Goal: Information Seeking & Learning: Compare options

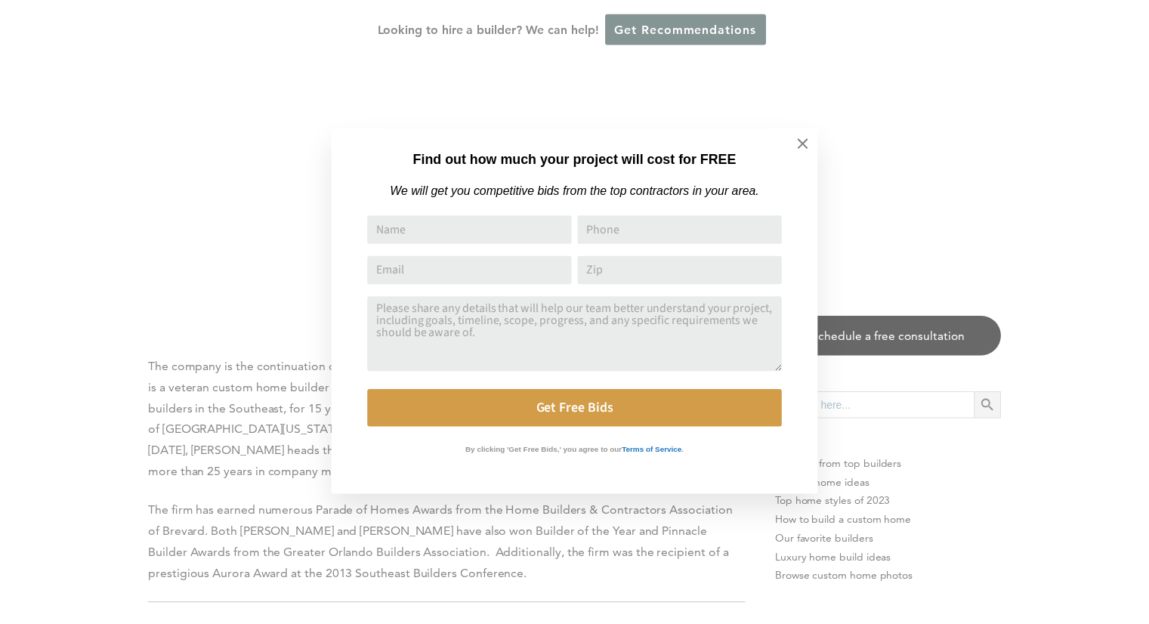
scroll to position [9748, 0]
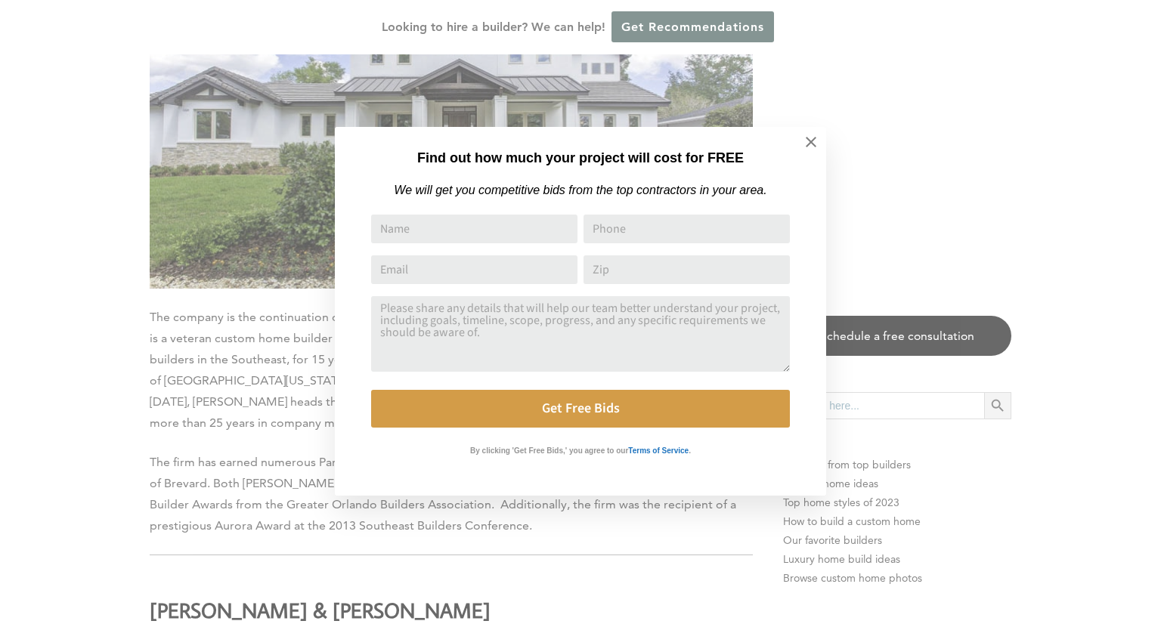
click at [60, 385] on div "Find out how much your project will cost for FREE We will get you competitive b…" at bounding box center [580, 312] width 1161 height 624
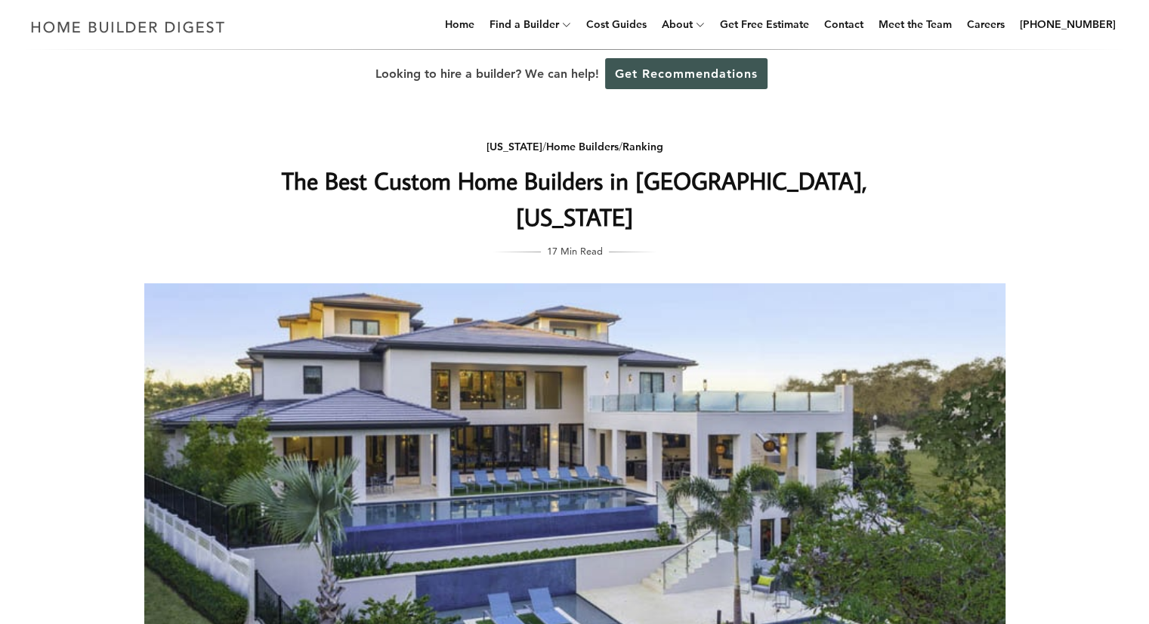
scroll to position [0, 0]
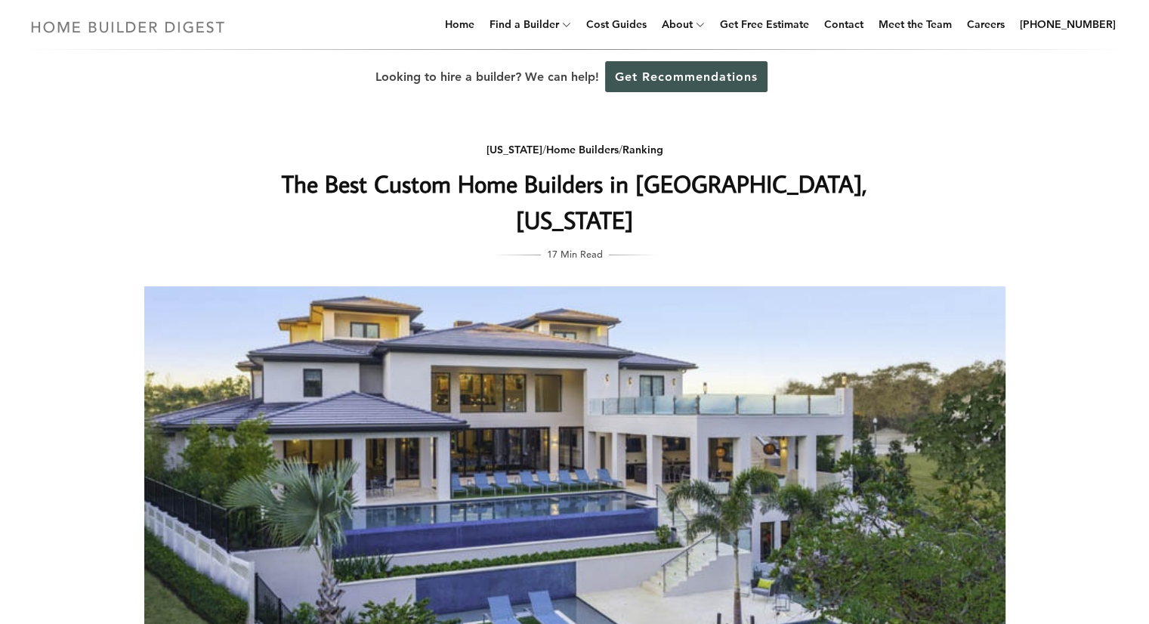
click at [173, 34] on img at bounding box center [128, 26] width 208 height 29
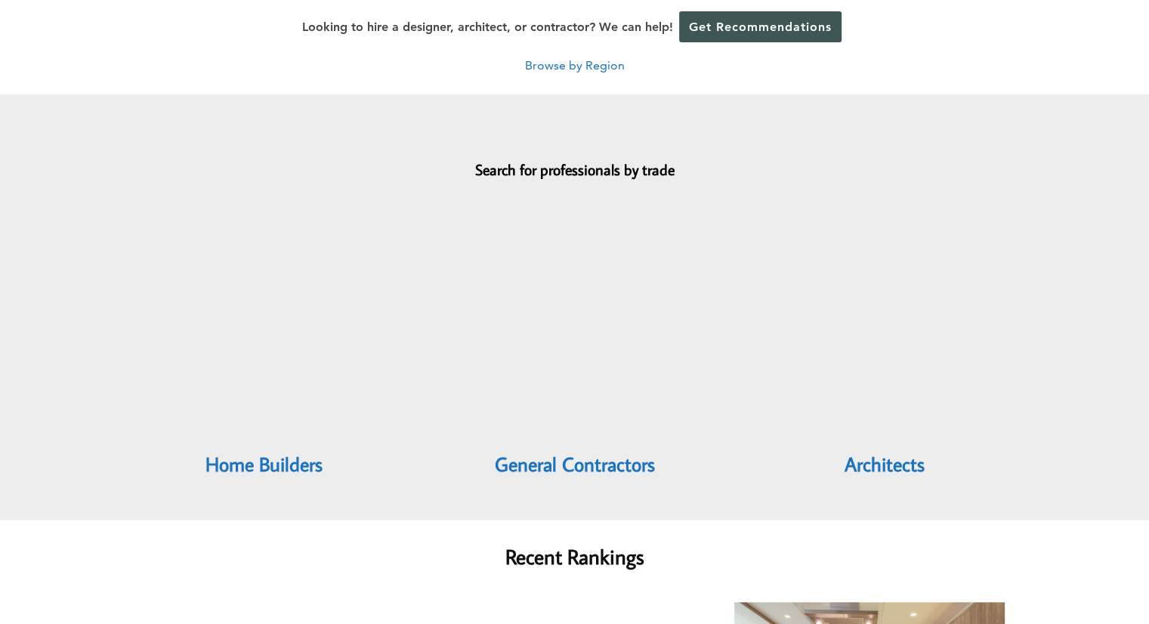
scroll to position [1360, 0]
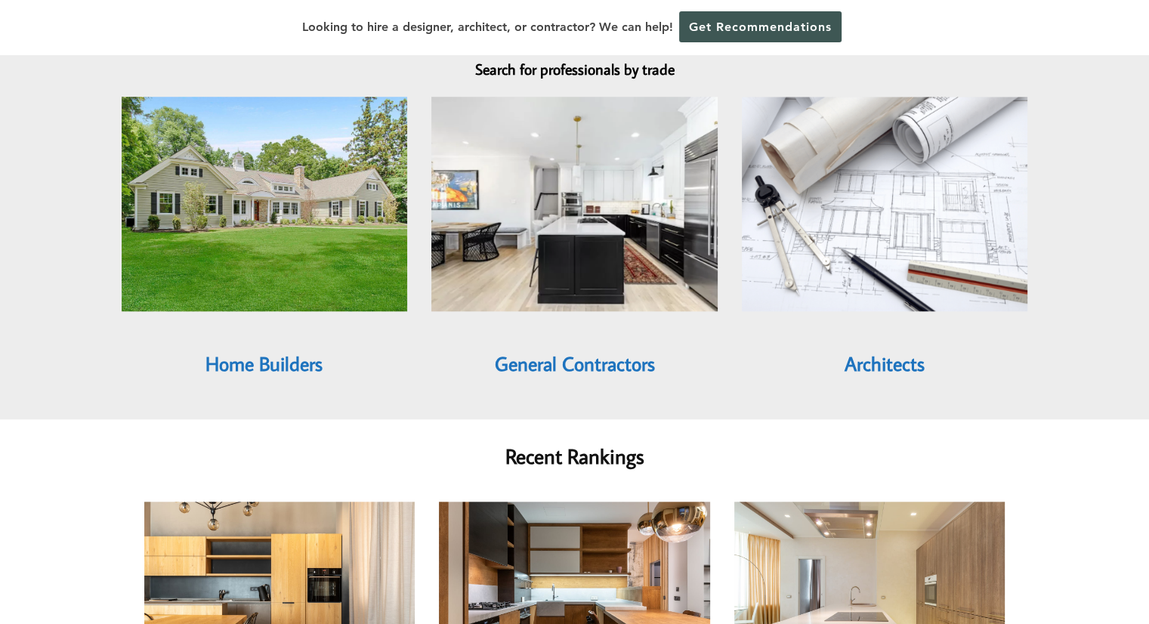
click at [870, 351] on link "Architects" at bounding box center [885, 364] width 80 height 26
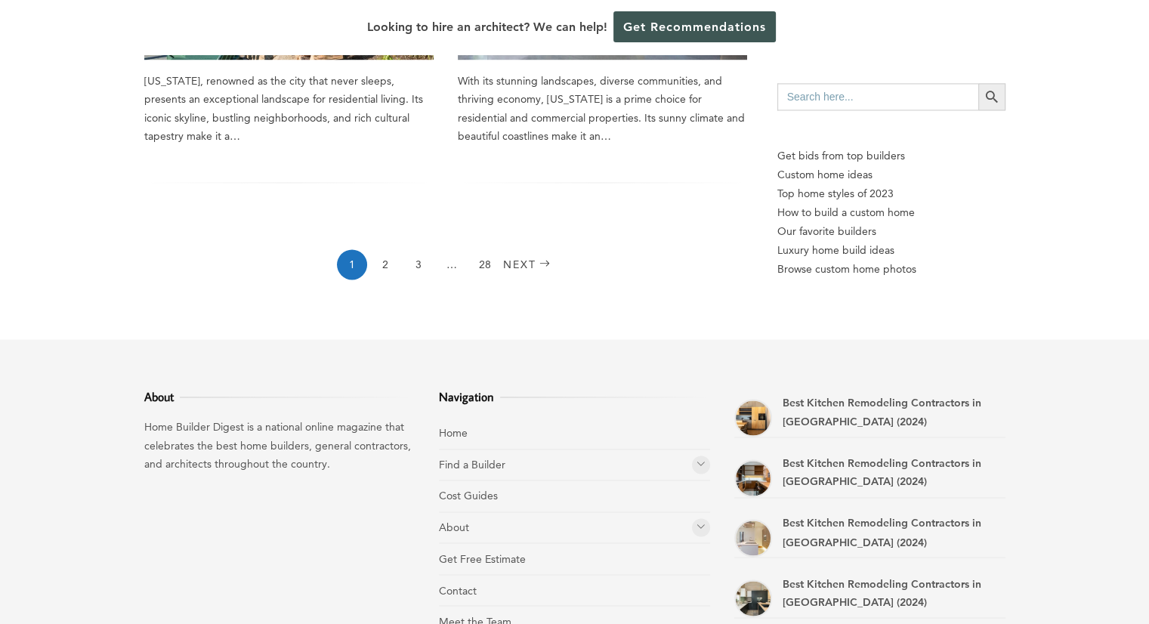
scroll to position [2342, 0]
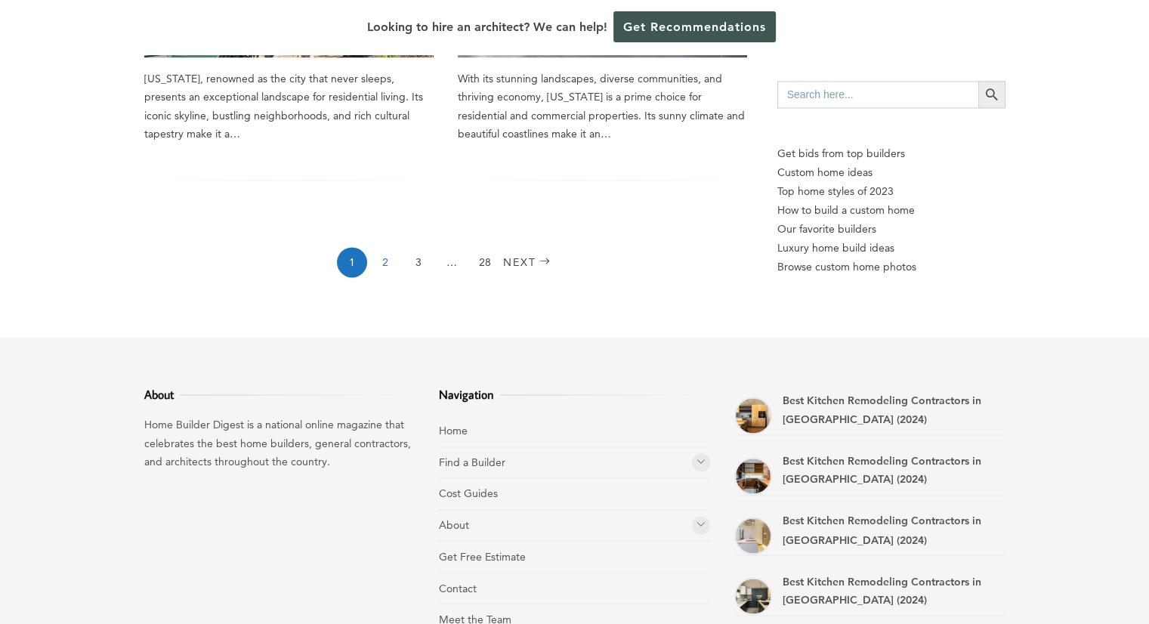
click at [387, 247] on link "2" at bounding box center [385, 262] width 30 height 30
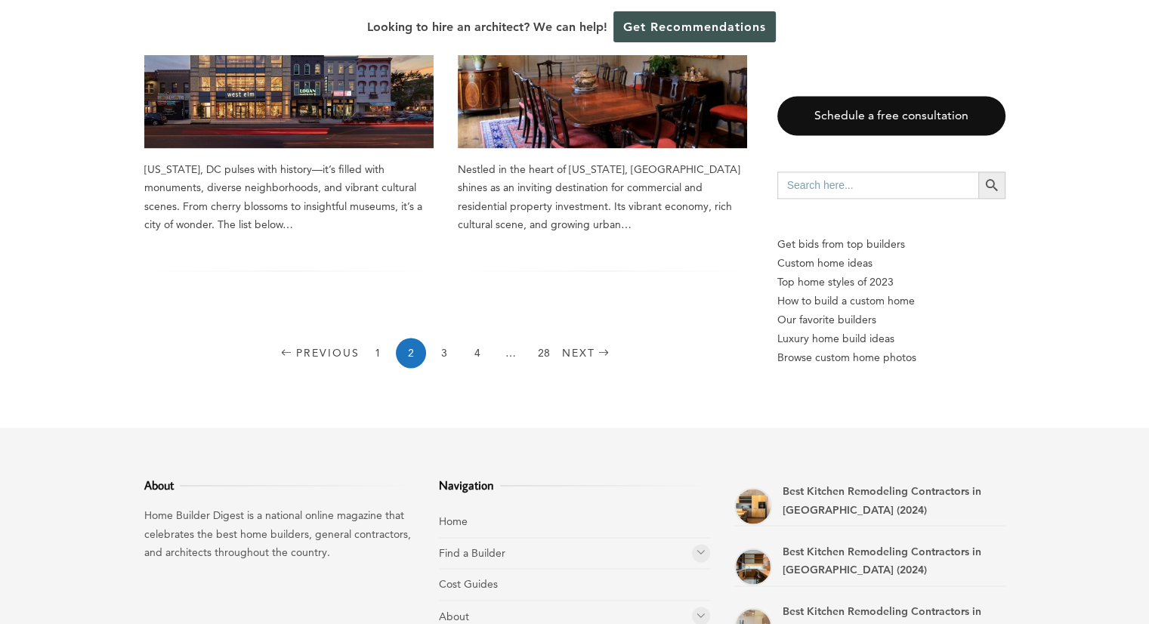
scroll to position [2267, 0]
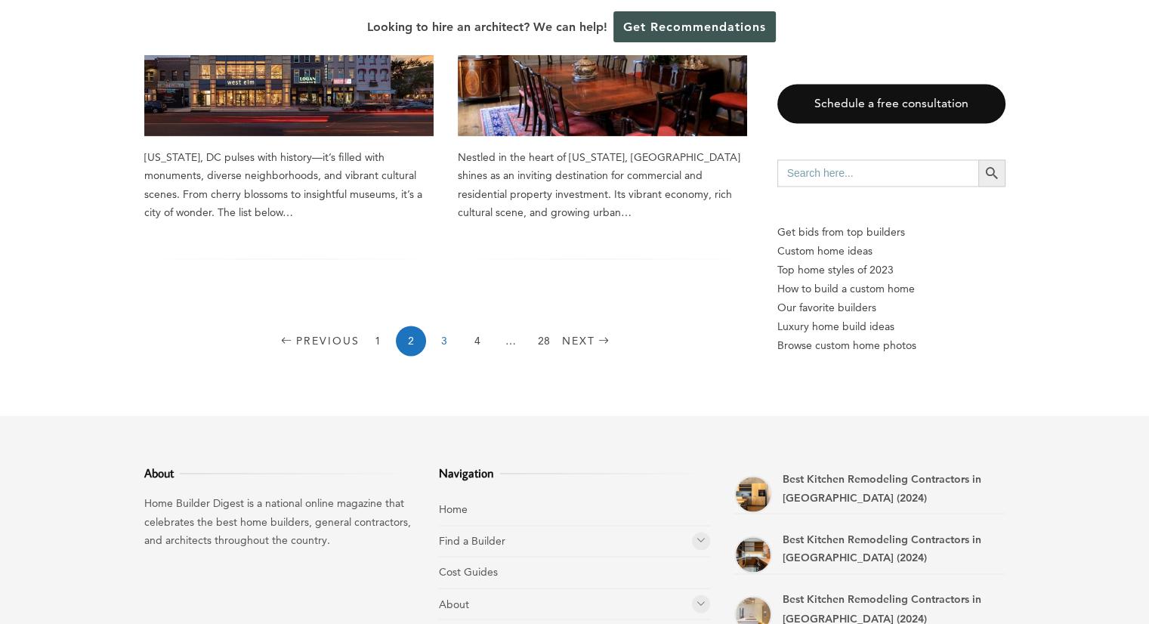
click at [441, 326] on link "3" at bounding box center [444, 341] width 30 height 30
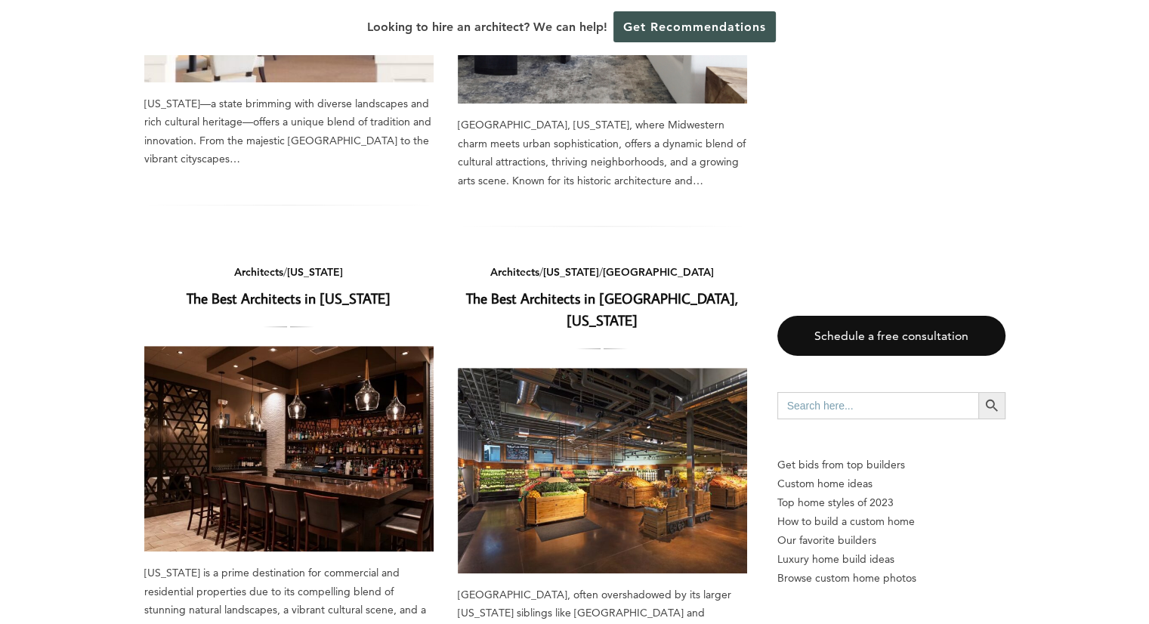
scroll to position [907, 0]
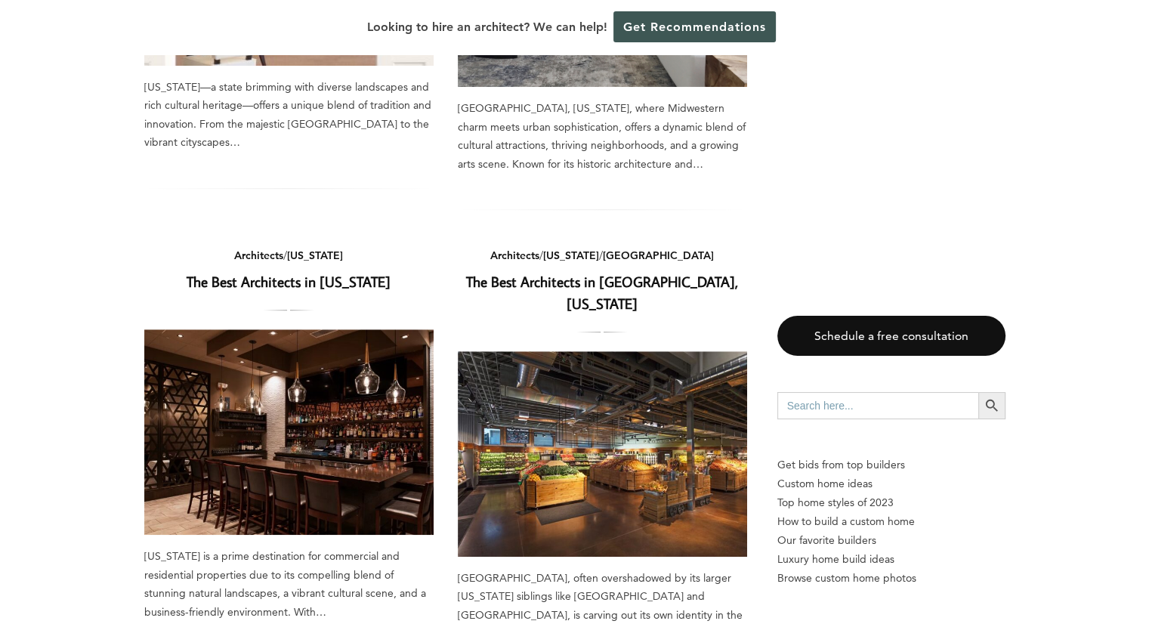
click at [311, 272] on link "The Best Architects in [US_STATE]" at bounding box center [289, 281] width 204 height 19
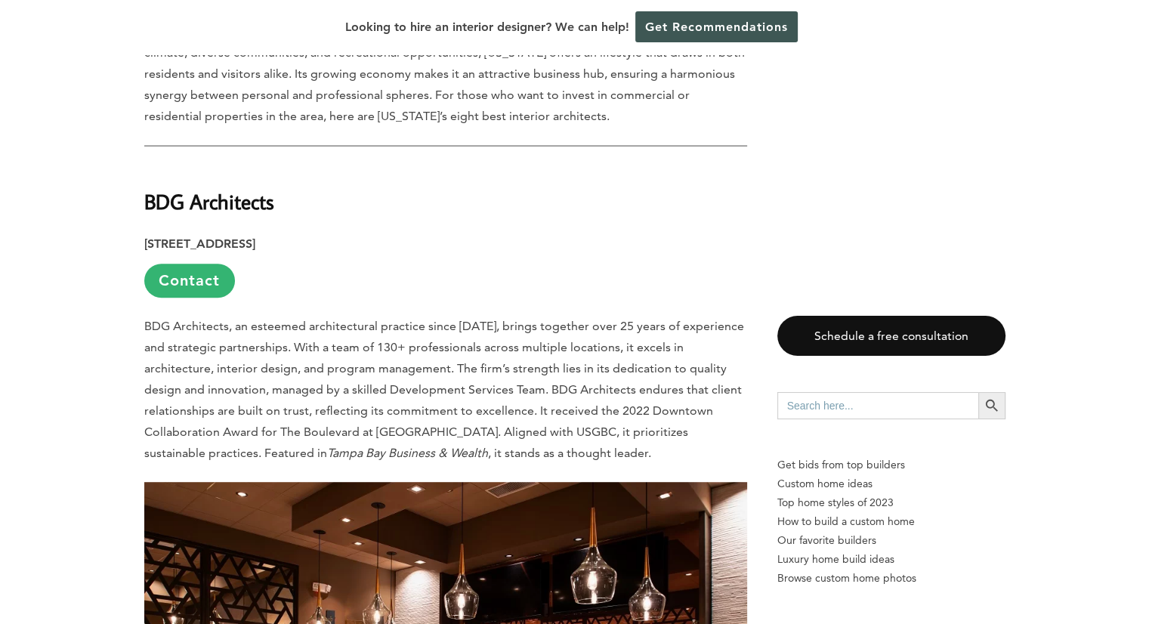
scroll to position [831, 0]
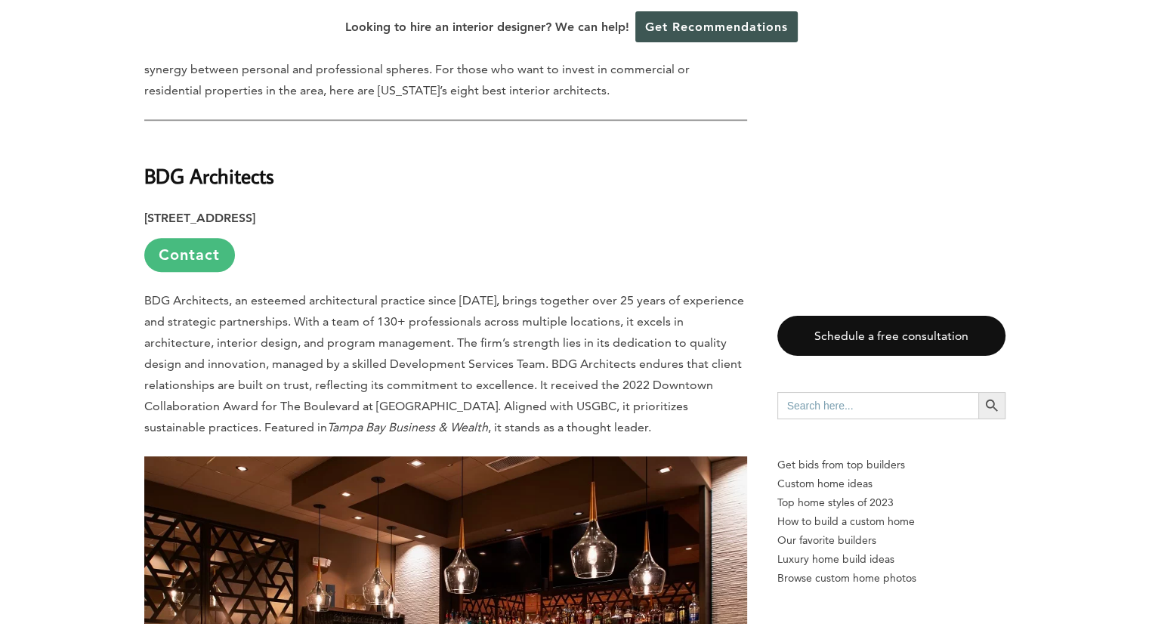
click at [183, 250] on link "Contact" at bounding box center [189, 255] width 91 height 34
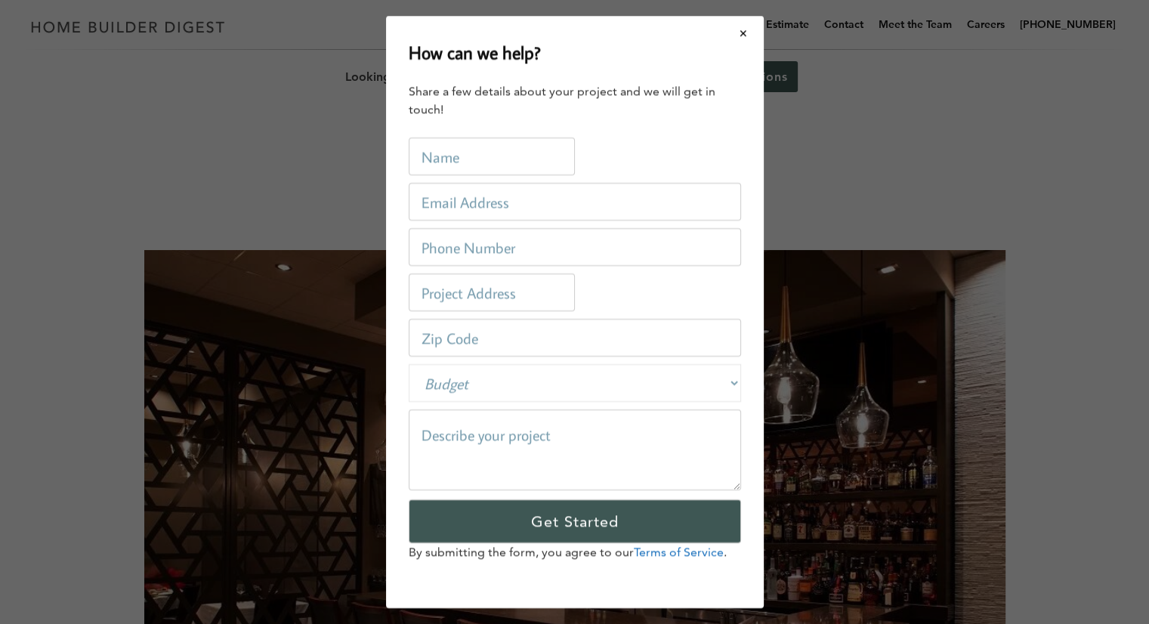
scroll to position [0, 0]
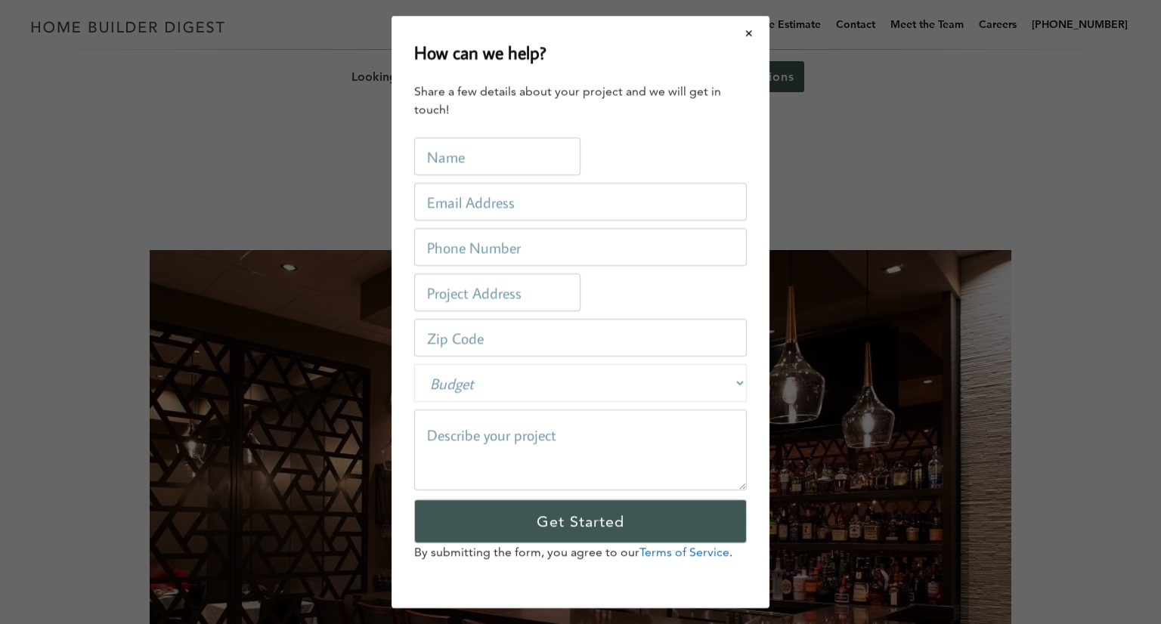
click at [168, 206] on div "How can we help? Share a few details about your project and we will get in touc…" at bounding box center [580, 312] width 1161 height 624
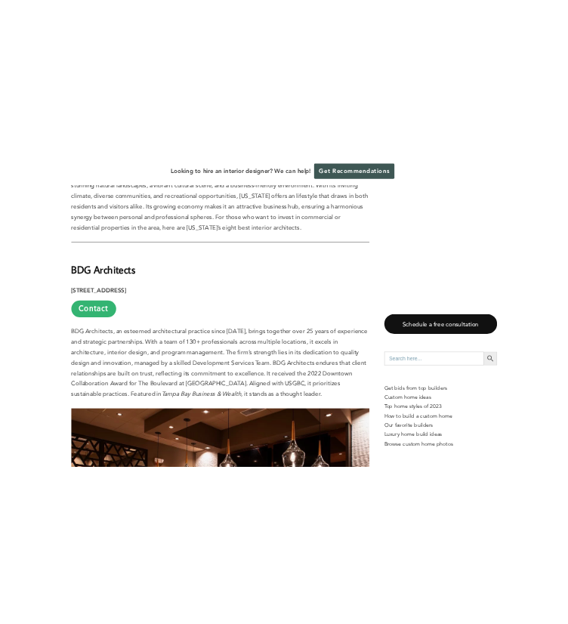
scroll to position [756, 0]
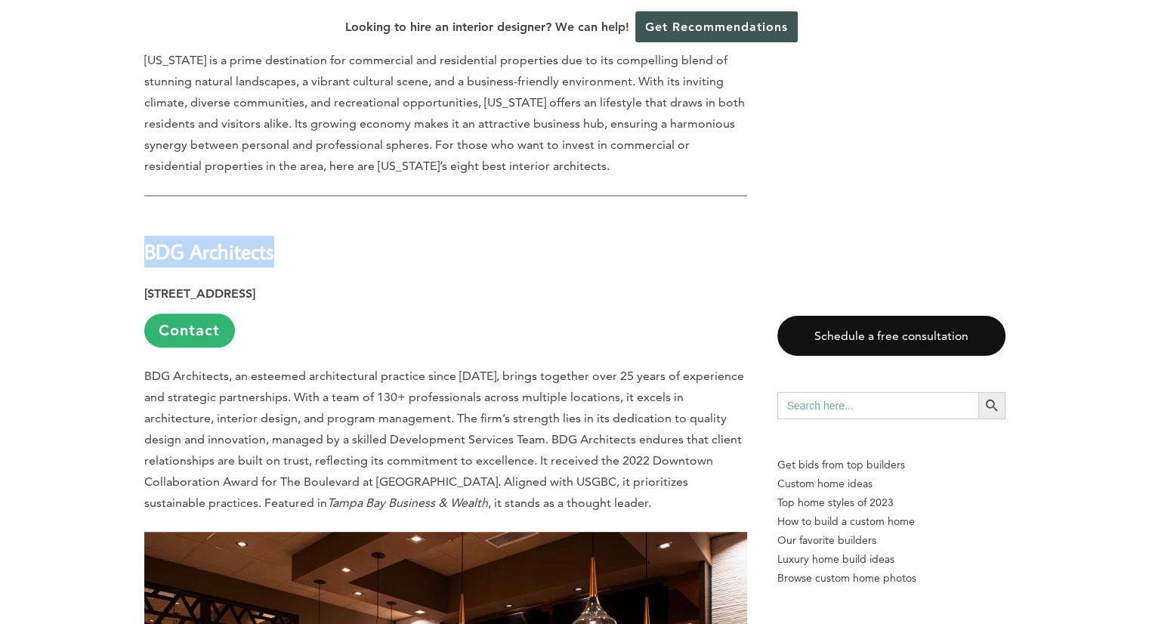
drag, startPoint x: 285, startPoint y: 255, endPoint x: 145, endPoint y: 259, distance: 139.9
click at [145, 259] on h2 "BDG Architects" at bounding box center [445, 241] width 603 height 52
copy strong "BDG Architects"
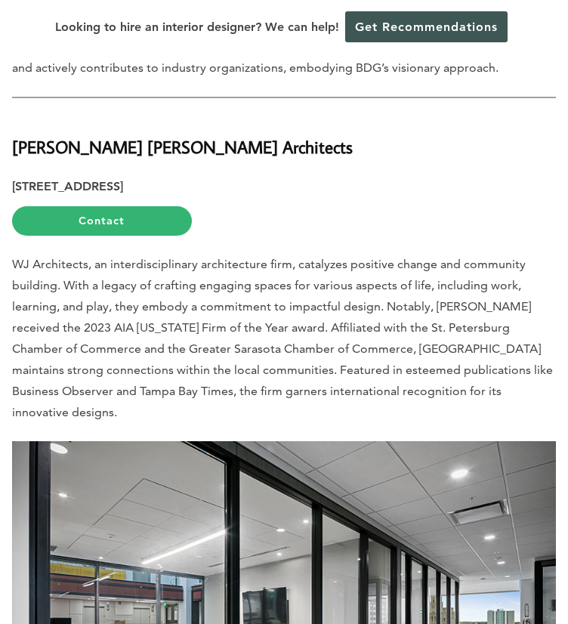
scroll to position [1436, 0]
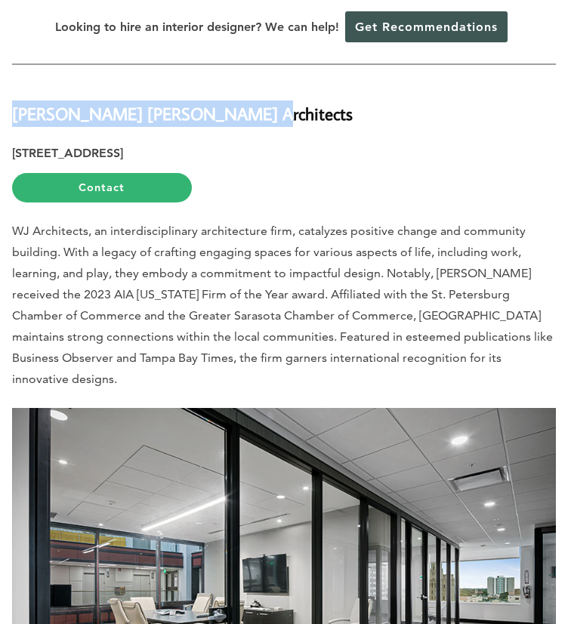
drag, startPoint x: 240, startPoint y: 120, endPoint x: 18, endPoint y: 116, distance: 221.4
click at [18, 116] on h2 "Wannemacher Jensen Architects" at bounding box center [284, 105] width 544 height 44
copy strong "Wannemacher Jensen Architects"
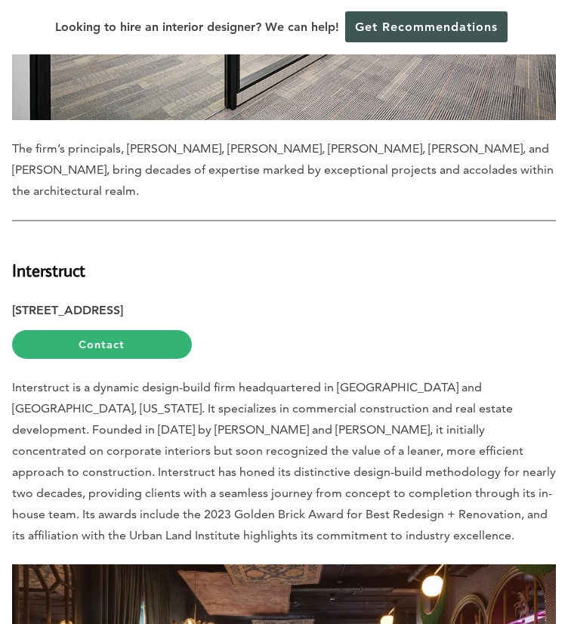
scroll to position [2116, 0]
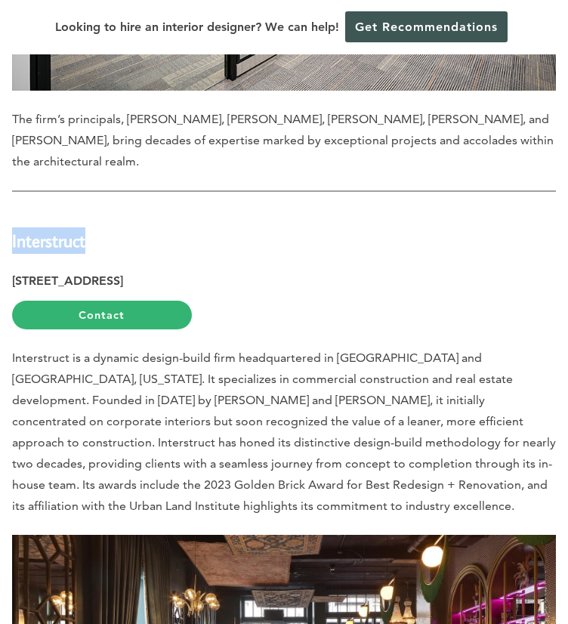
drag, startPoint x: 88, startPoint y: 234, endPoint x: 12, endPoint y: 240, distance: 75.7
click at [12, 240] on h2 "Interstruct" at bounding box center [284, 232] width 544 height 44
copy strong "Interstruct"
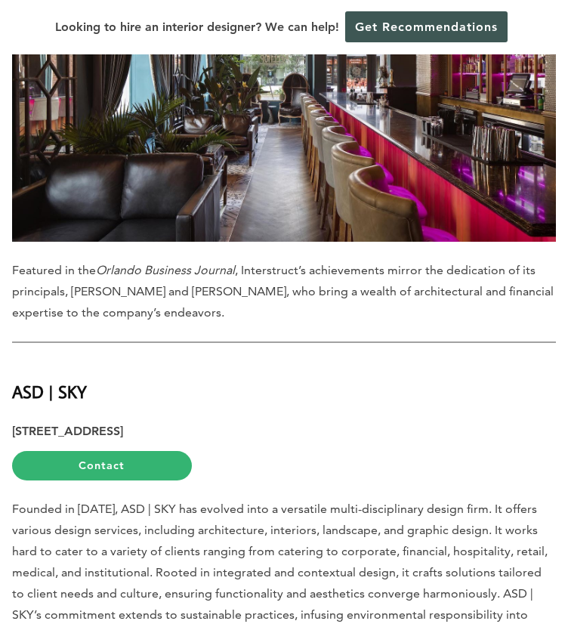
scroll to position [2796, 0]
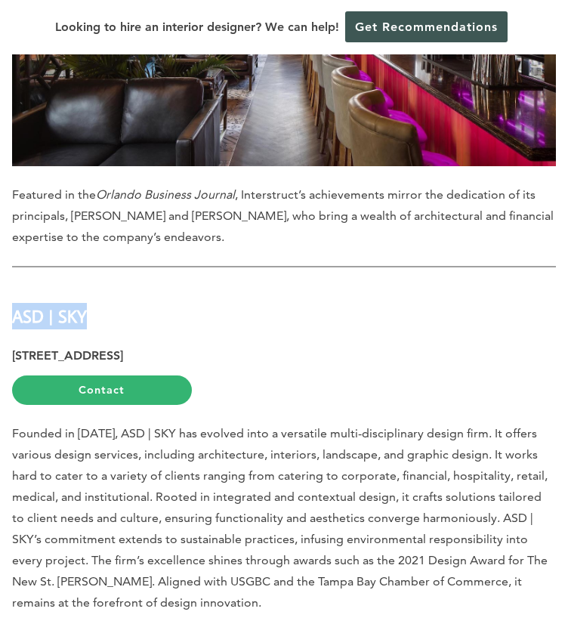
drag, startPoint x: 94, startPoint y: 301, endPoint x: 15, endPoint y: 308, distance: 78.9
click at [15, 308] on h2 "ASD | SKY" at bounding box center [284, 308] width 544 height 44
copy strong "ASD | SKY"
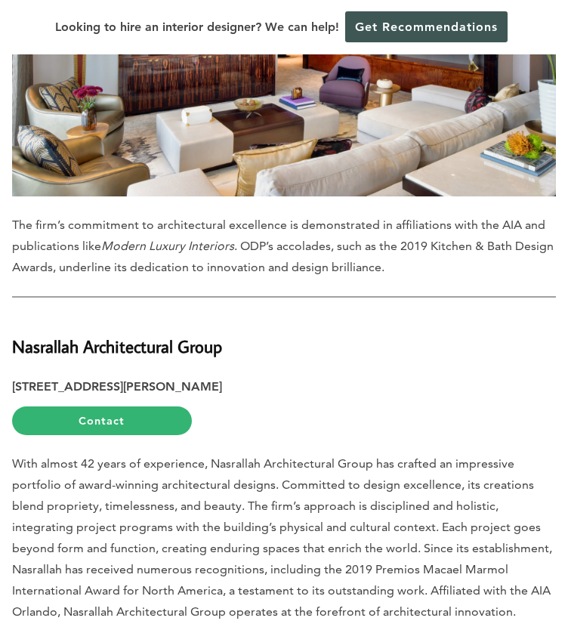
scroll to position [5969, 0]
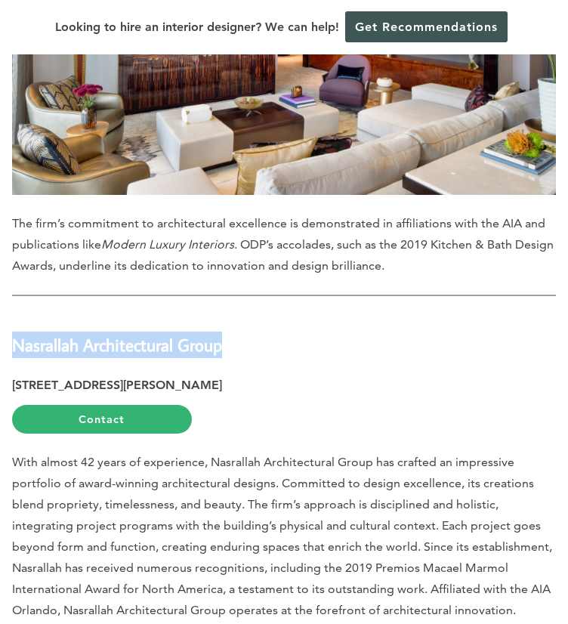
drag, startPoint x: 234, startPoint y: 274, endPoint x: 12, endPoint y: 268, distance: 222.2
click at [12, 314] on h2 "Nasrallah Architectural Group" at bounding box center [284, 336] width 544 height 44
copy strong "Nasrallah Architectural Group"
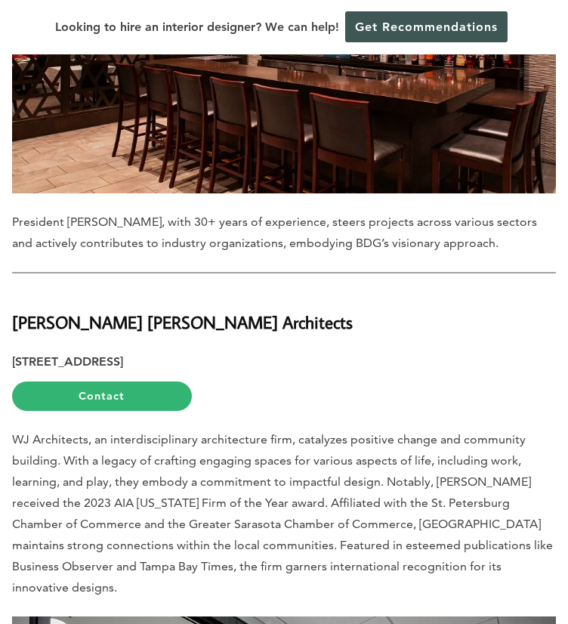
scroll to position [855, 0]
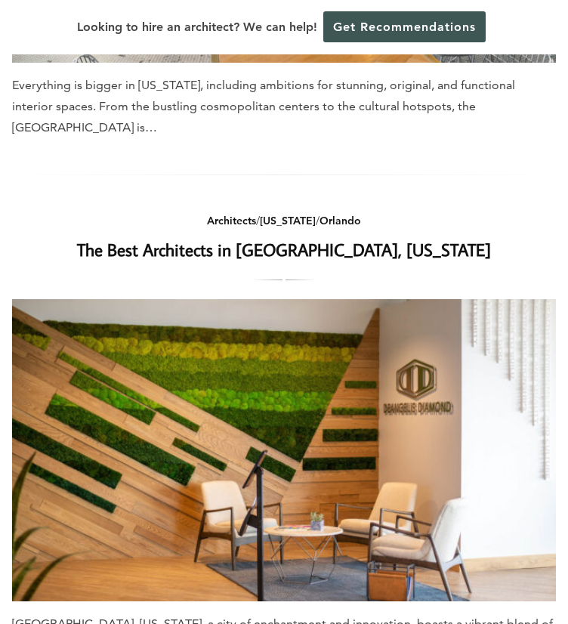
scroll to position [3704, 0]
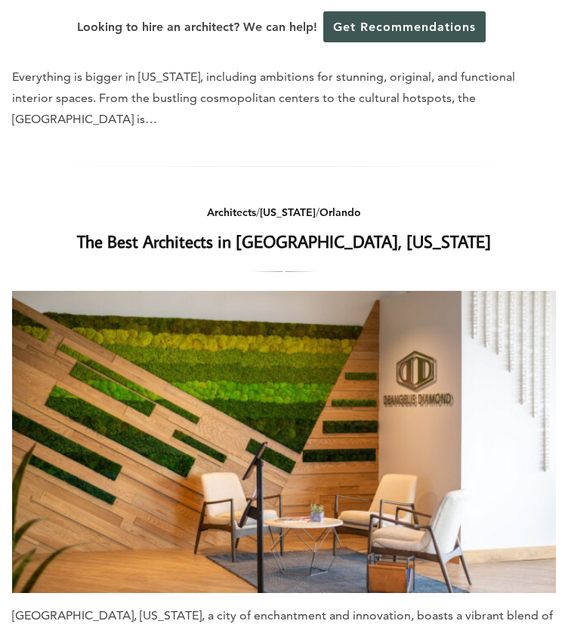
click at [252, 230] on link "The Best Architects in [GEOGRAPHIC_DATA], [US_STATE]" at bounding box center [284, 241] width 414 height 23
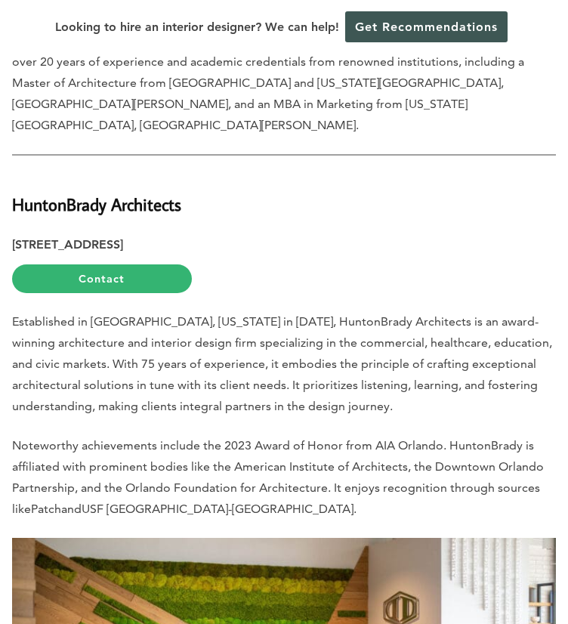
scroll to position [1436, 0]
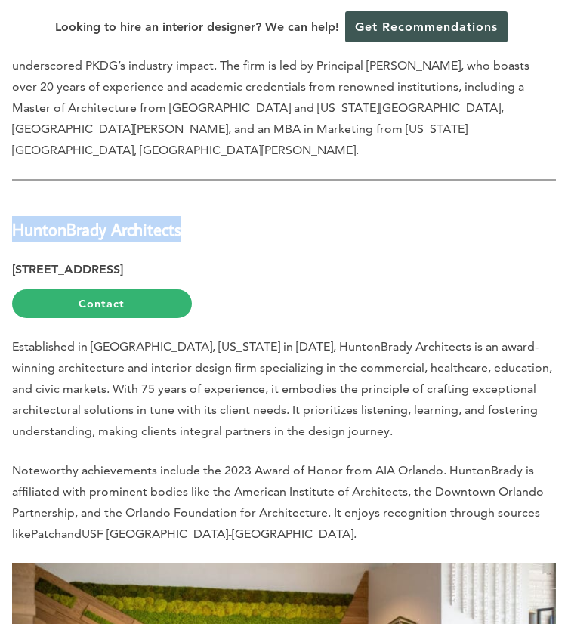
drag, startPoint x: 188, startPoint y: 193, endPoint x: 15, endPoint y: 189, distance: 173.1
click at [15, 199] on h2 "HuntonBrady Architects" at bounding box center [284, 221] width 544 height 44
copy strong "HuntonBrady Architects"
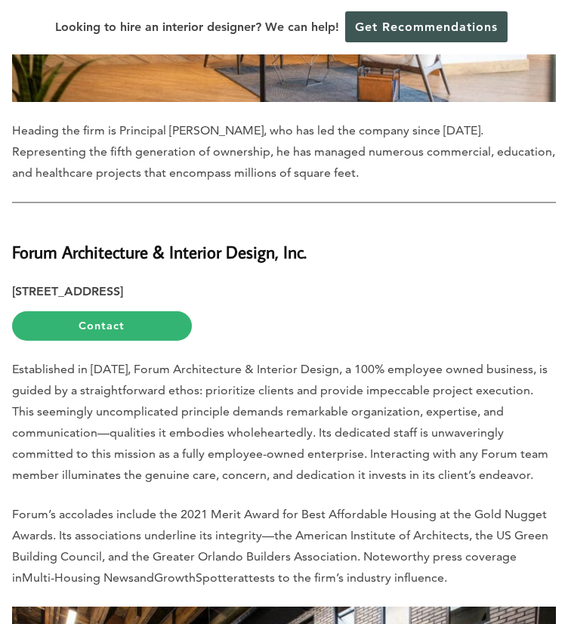
scroll to position [2191, 0]
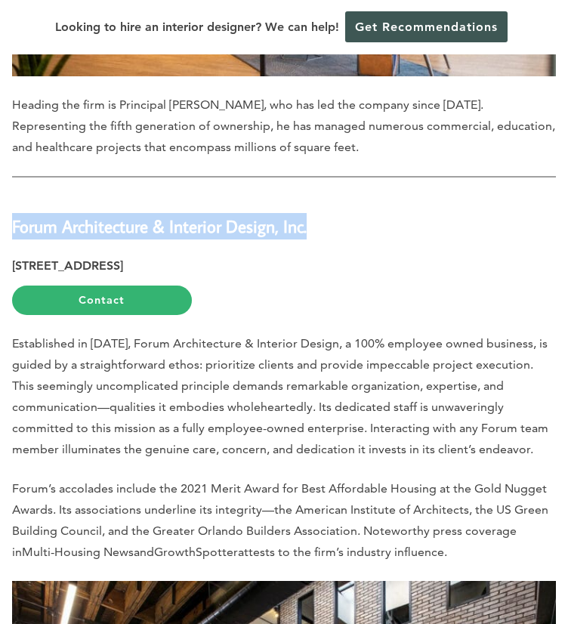
drag, startPoint x: 339, startPoint y: 200, endPoint x: 13, endPoint y: 197, distance: 325.7
click at [13, 197] on h2 "Forum Architecture & Interior Design, Inc." at bounding box center [284, 218] width 544 height 44
copy strong "Forum Architecture & Interior Design, Inc."
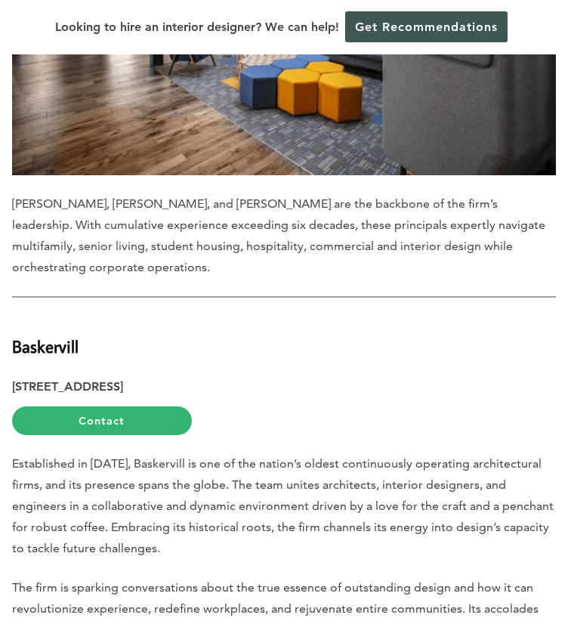
scroll to position [3098, 0]
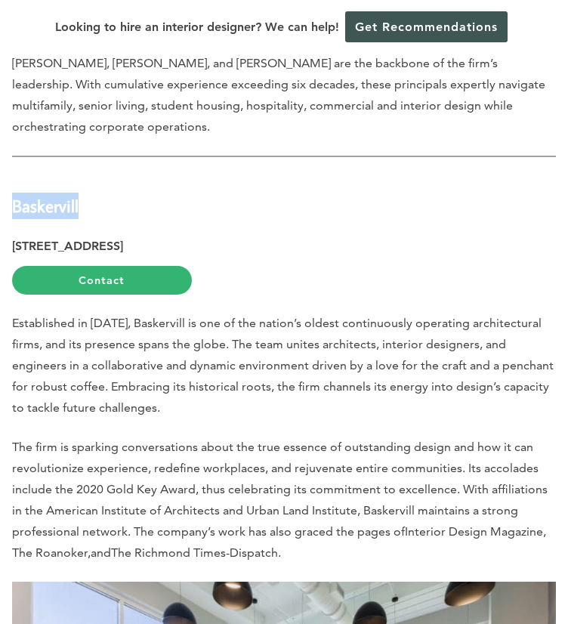
drag, startPoint x: 69, startPoint y: 170, endPoint x: 15, endPoint y: 172, distance: 53.7
click at [15, 175] on h2 "Baskervill" at bounding box center [284, 197] width 544 height 44
copy strong "Baskervill"
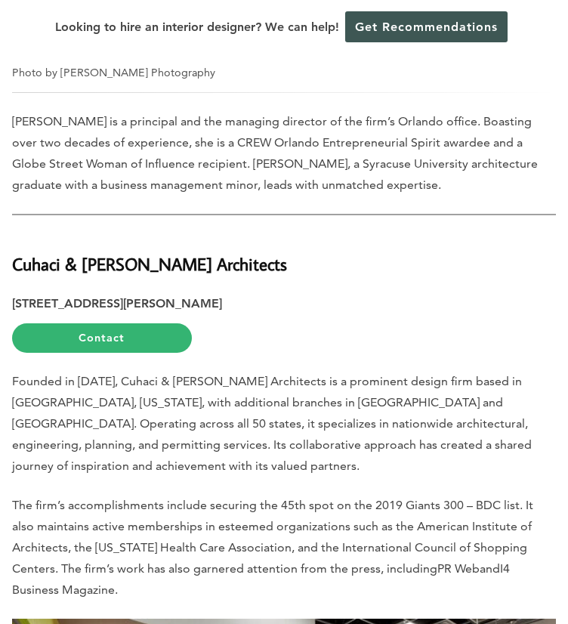
scroll to position [4005, 0]
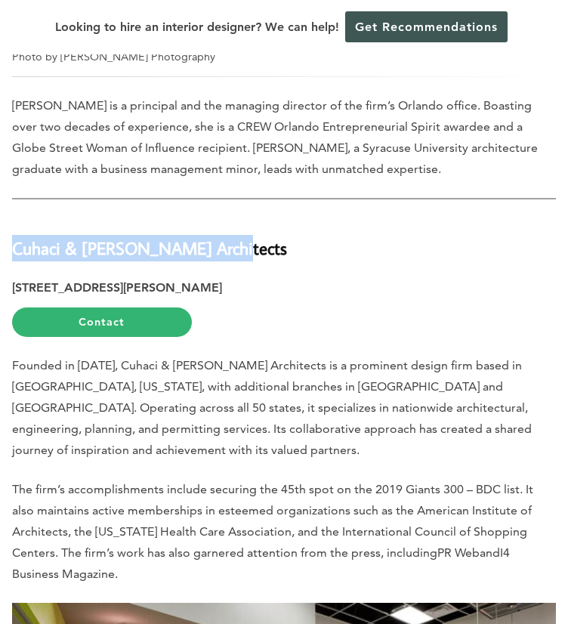
drag, startPoint x: 227, startPoint y: 225, endPoint x: 8, endPoint y: 224, distance: 218.4
copy strong "Cuhaci & [PERSON_NAME] Architects"
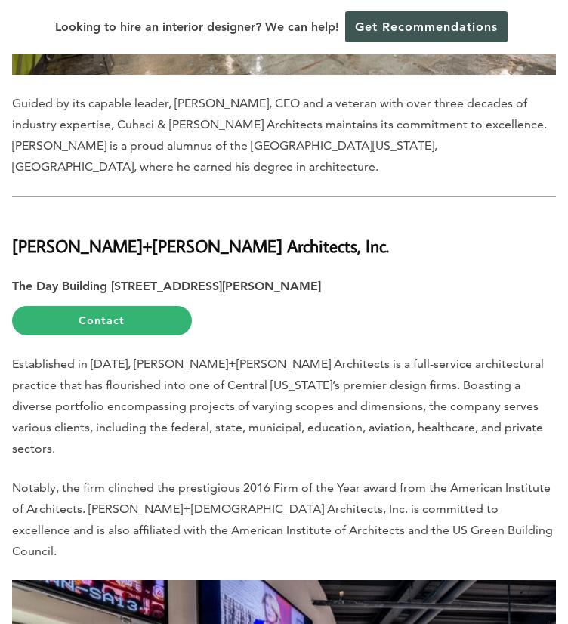
scroll to position [4836, 0]
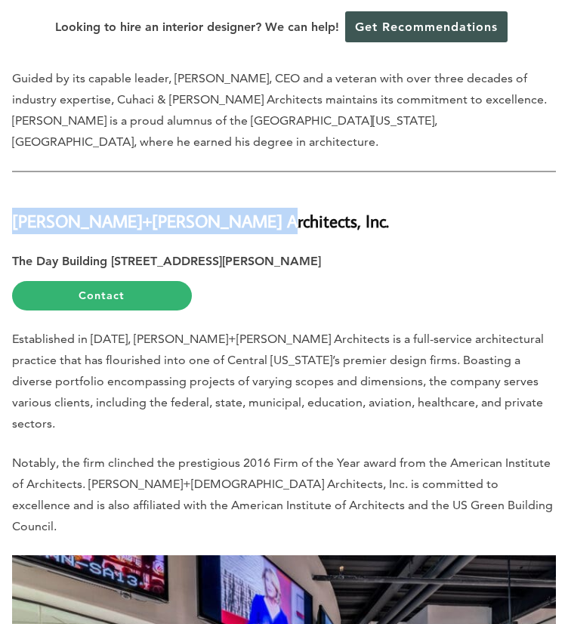
drag, startPoint x: 228, startPoint y: 205, endPoint x: 15, endPoint y: 197, distance: 213.2
click at [15, 197] on h2 "[PERSON_NAME]+[PERSON_NAME] Architects, Inc." at bounding box center [284, 212] width 544 height 44
copy strong "[PERSON_NAME]+[PERSON_NAME] Architects, Inc."
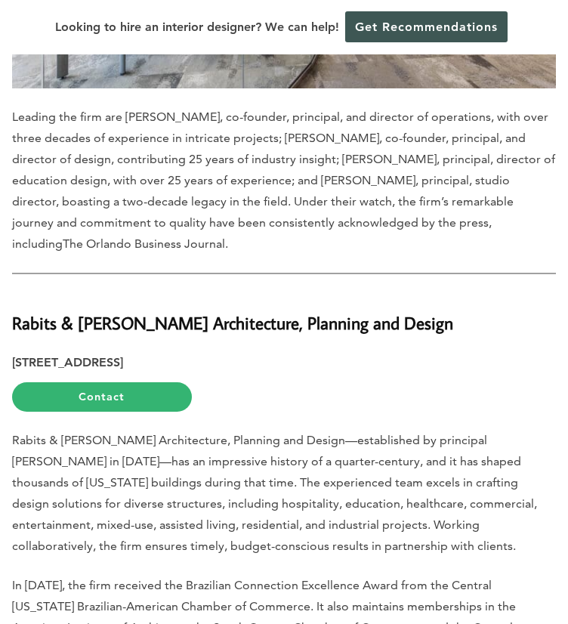
scroll to position [5667, 0]
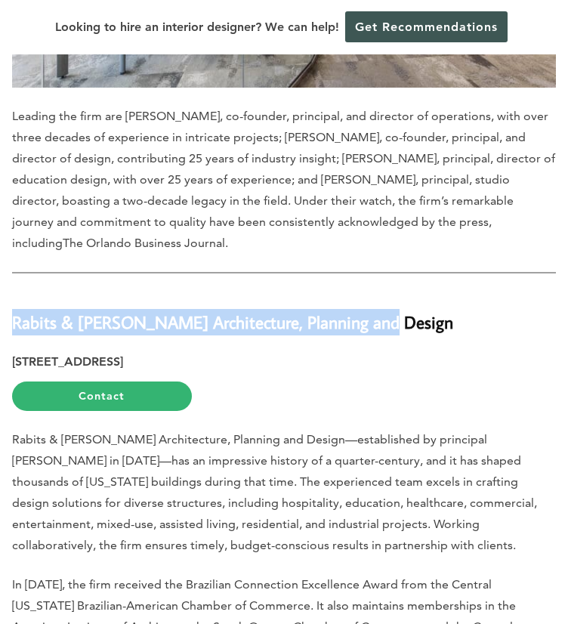
drag, startPoint x: 394, startPoint y: 251, endPoint x: 15, endPoint y: 252, distance: 378.6
click at [15, 292] on h2 "Rabits & [PERSON_NAME] Architecture, Planning and Design" at bounding box center [284, 314] width 544 height 44
copy strong "Rabits & [PERSON_NAME] Architecture, Planning and Design"
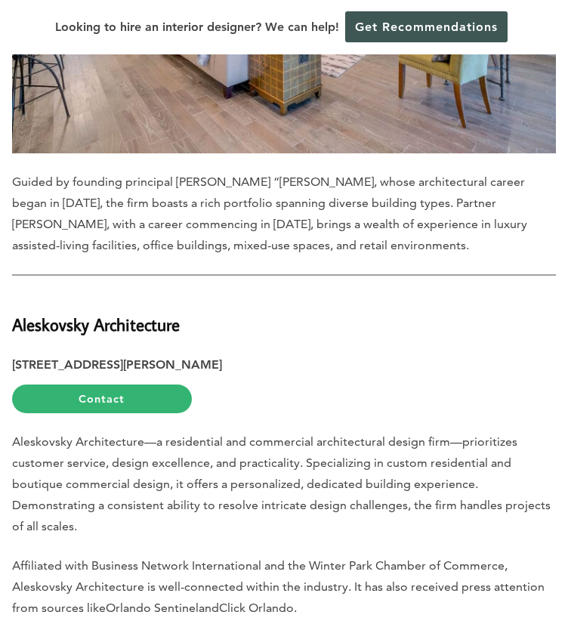
scroll to position [6649, 0]
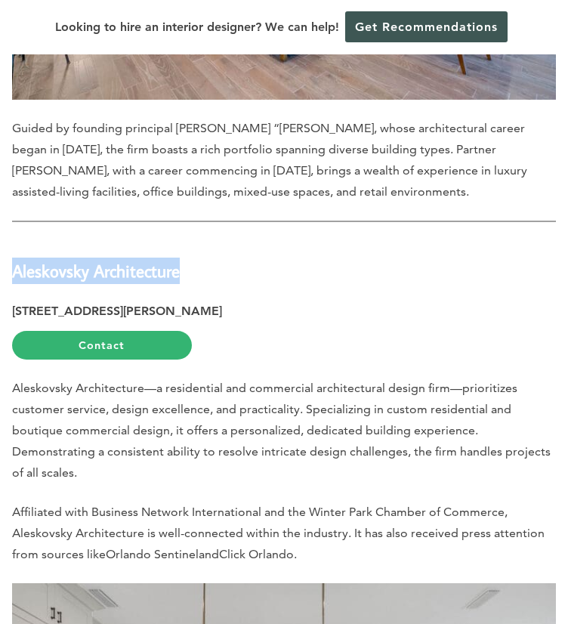
drag, startPoint x: 191, startPoint y: 176, endPoint x: 9, endPoint y: 173, distance: 182.1
copy strong "Aleskovsky Architecture"
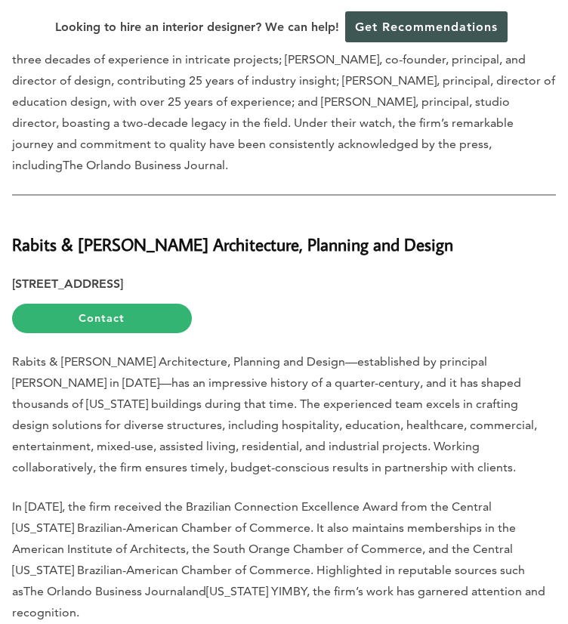
scroll to position [5743, 0]
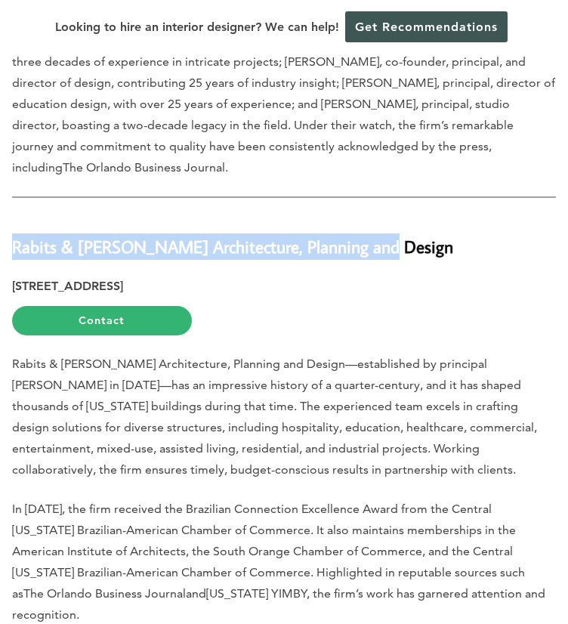
drag, startPoint x: 390, startPoint y: 170, endPoint x: 14, endPoint y: 150, distance: 376.1
click at [14, 216] on h2 "Rabits & [PERSON_NAME] Architecture, Planning and Design" at bounding box center [284, 238] width 544 height 44
copy strong "Rabits & [PERSON_NAME] Architecture, Planning and Design"
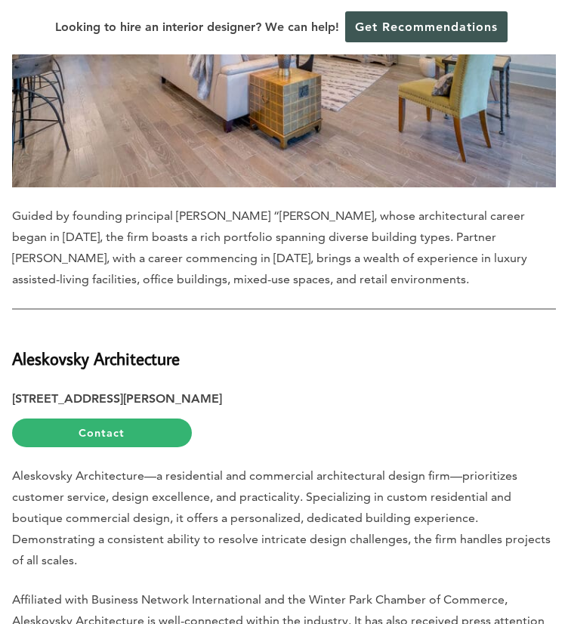
scroll to position [6574, 0]
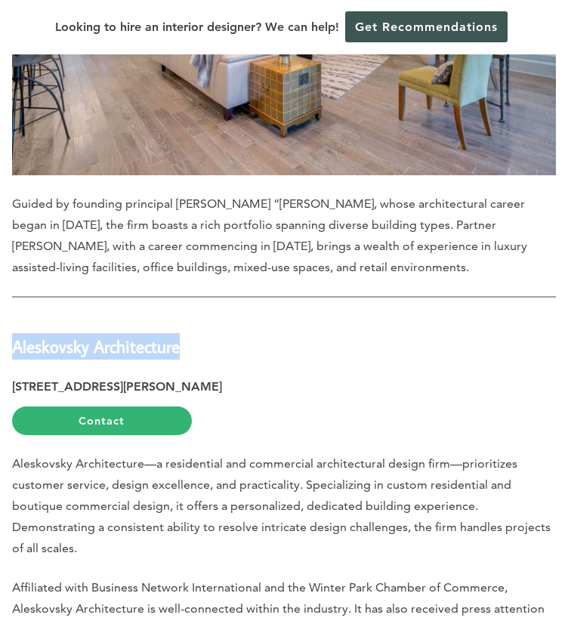
drag, startPoint x: 186, startPoint y: 253, endPoint x: 15, endPoint y: 249, distance: 170.8
click at [15, 316] on h2 "Aleskovsky Architecture" at bounding box center [284, 338] width 544 height 44
copy strong "Aleskovsky Architecture"
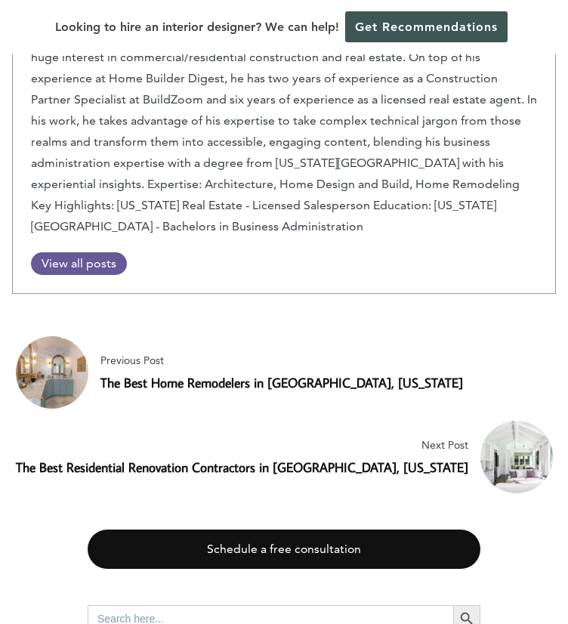
scroll to position [7783, 0]
